Goal: Use online tool/utility: Utilize a website feature to perform a specific function

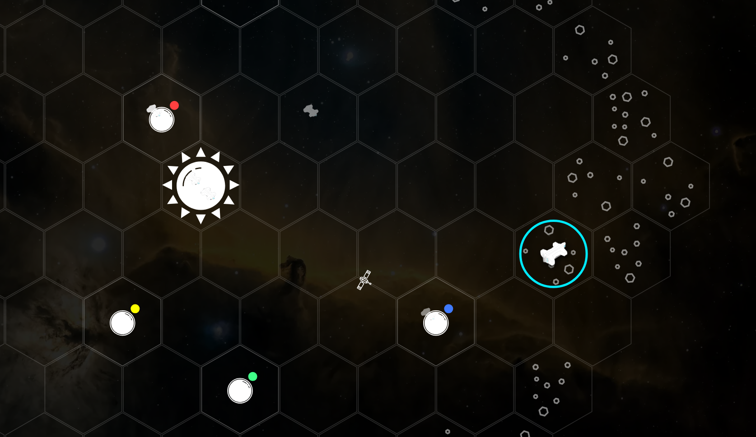
scroll to position [149, 0]
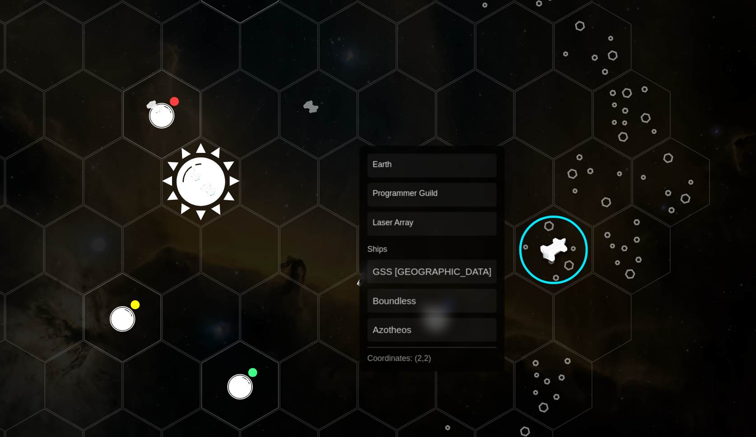
click at [535, 268] on polygon "Hex at coordinates 2,2, clickable" at bounding box center [537, 274] width 52 height 60
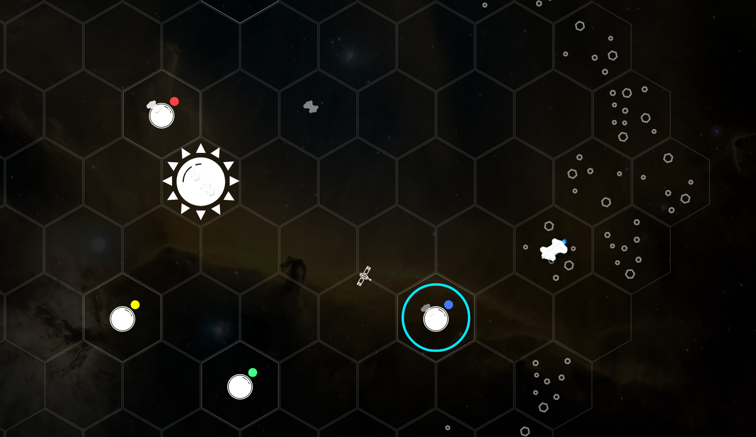
click at [535, 268] on image at bounding box center [537, 274] width 61 height 61
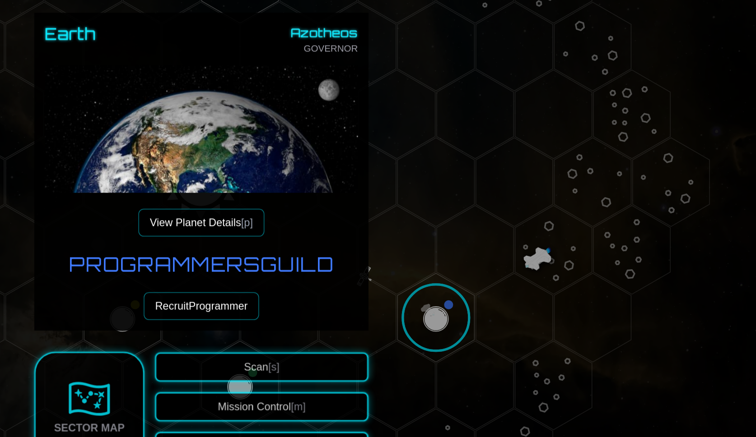
click at [400, 211] on button "View Planet Details [p]" at bounding box center [377, 209] width 85 height 19
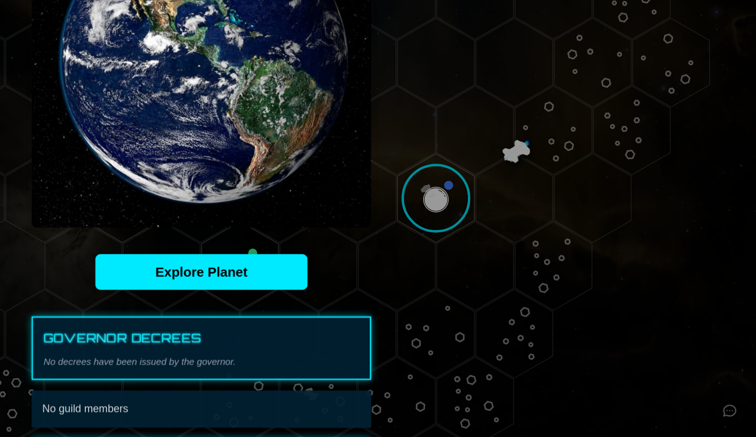
scroll to position [0, 0]
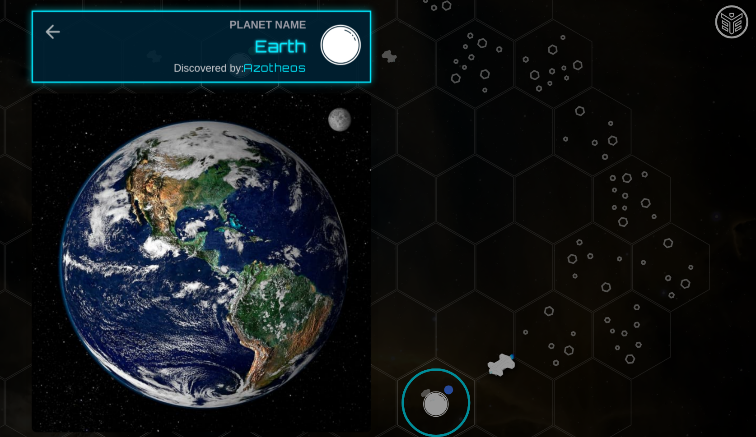
click at [614, 215] on div at bounding box center [378, 218] width 756 height 437
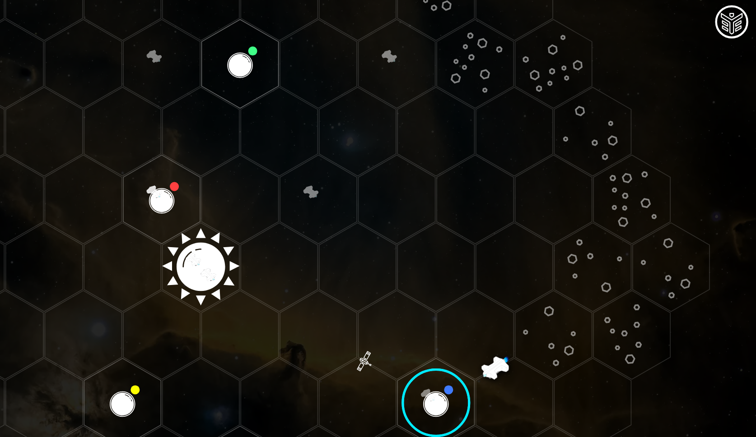
click at [614, 222] on polygon "Hex at coordinates 4,1, clickable" at bounding box center [617, 228] width 52 height 60
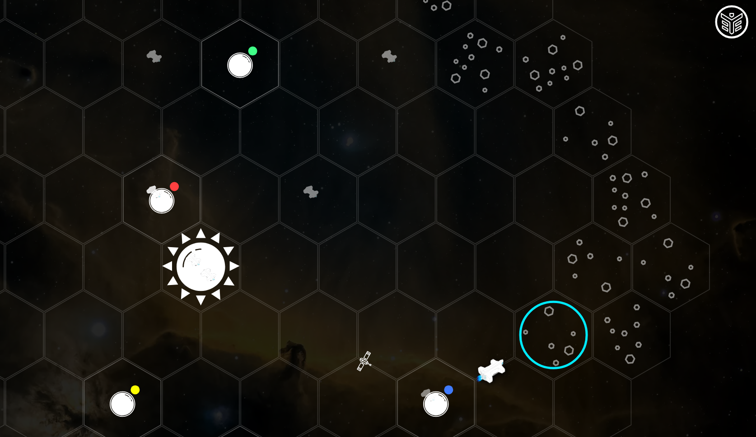
click at [614, 222] on image at bounding box center [617, 228] width 87 height 87
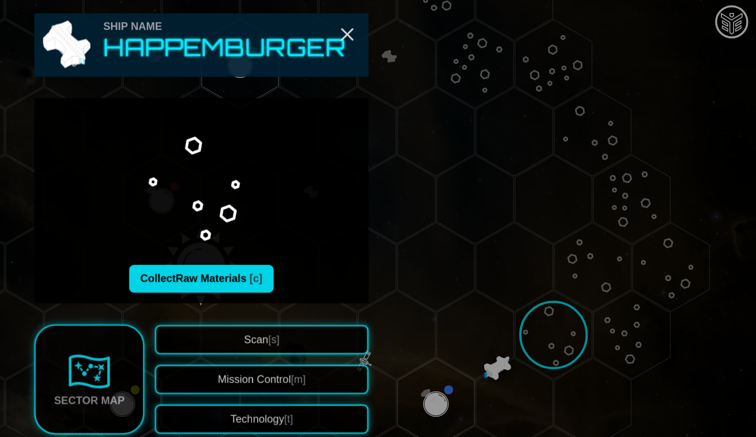
click at [414, 189] on span "[c]" at bounding box center [414, 190] width 9 height 8
